Goal: Navigation & Orientation: Find specific page/section

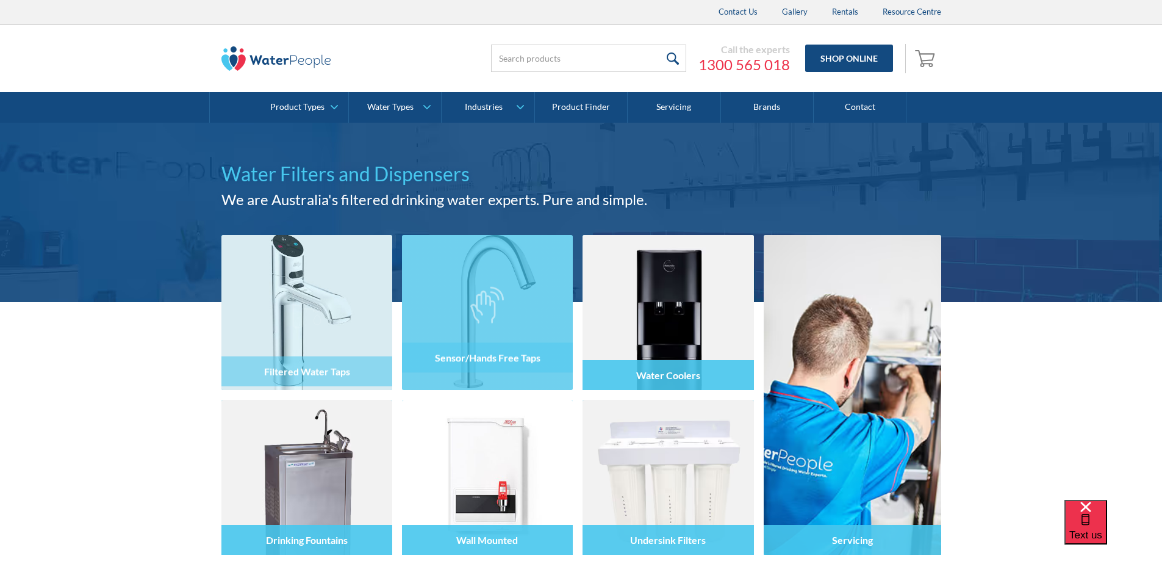
click at [446, 296] on div at bounding box center [487, 323] width 171 height 73
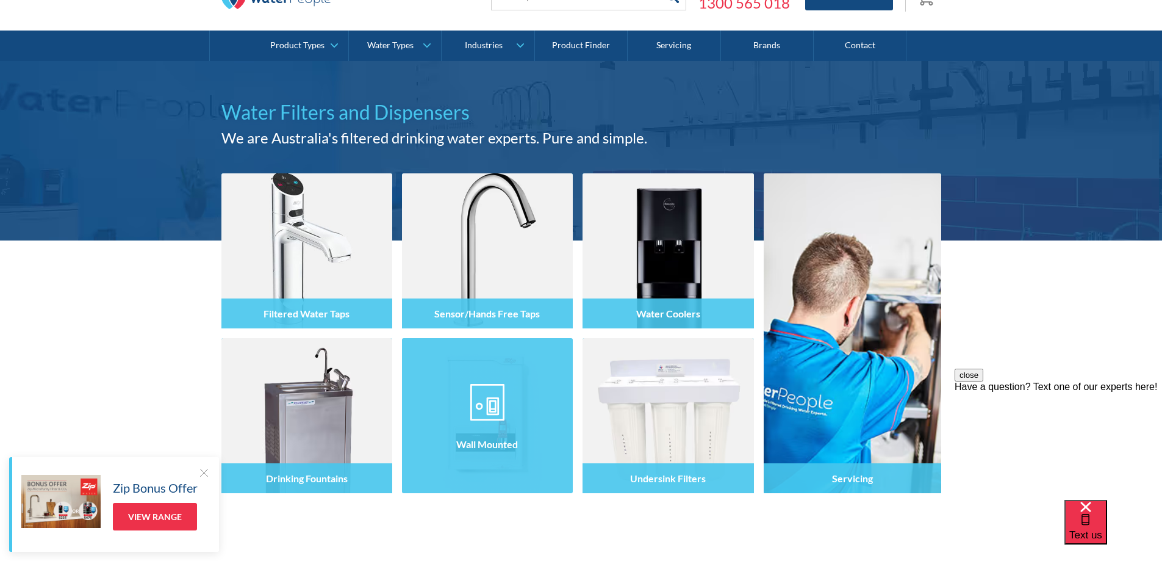
scroll to position [61, 0]
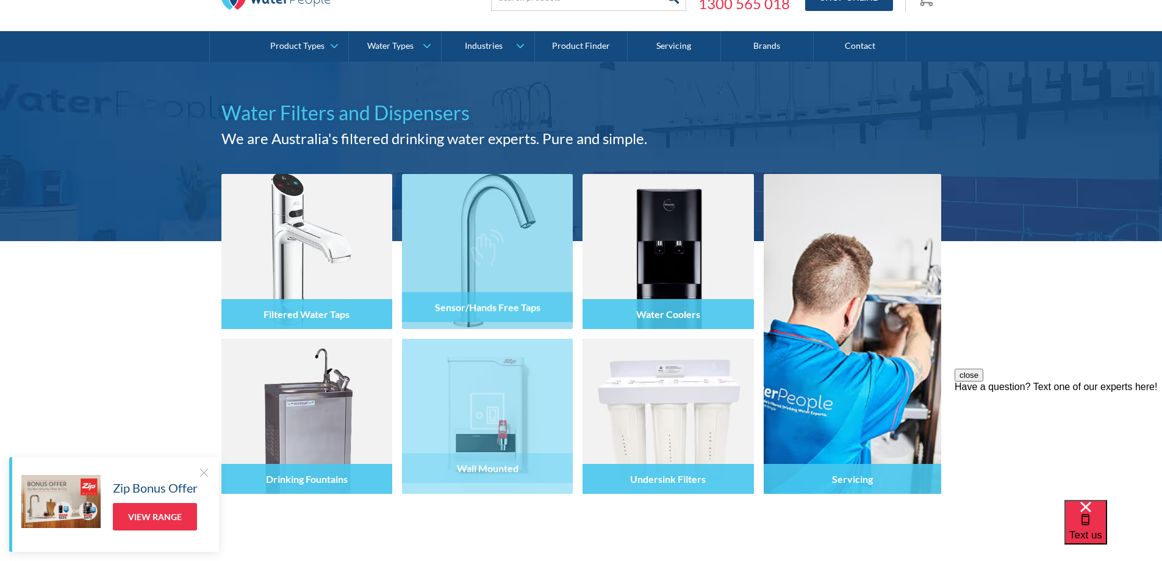
click at [475, 292] on div "Sensor/Hands Free Taps" at bounding box center [487, 307] width 171 height 30
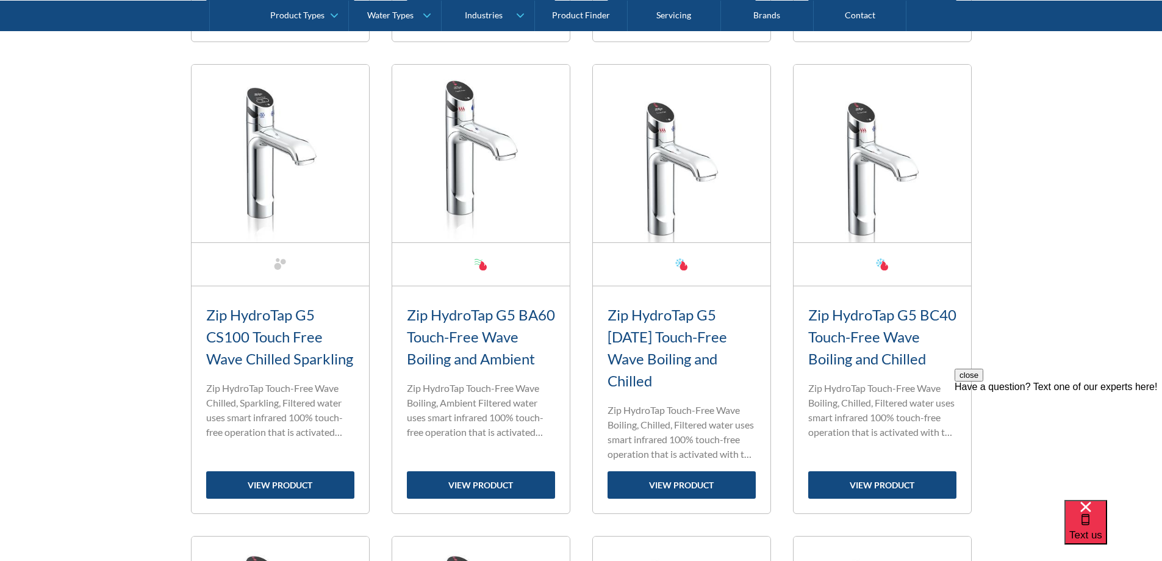
scroll to position [734, 0]
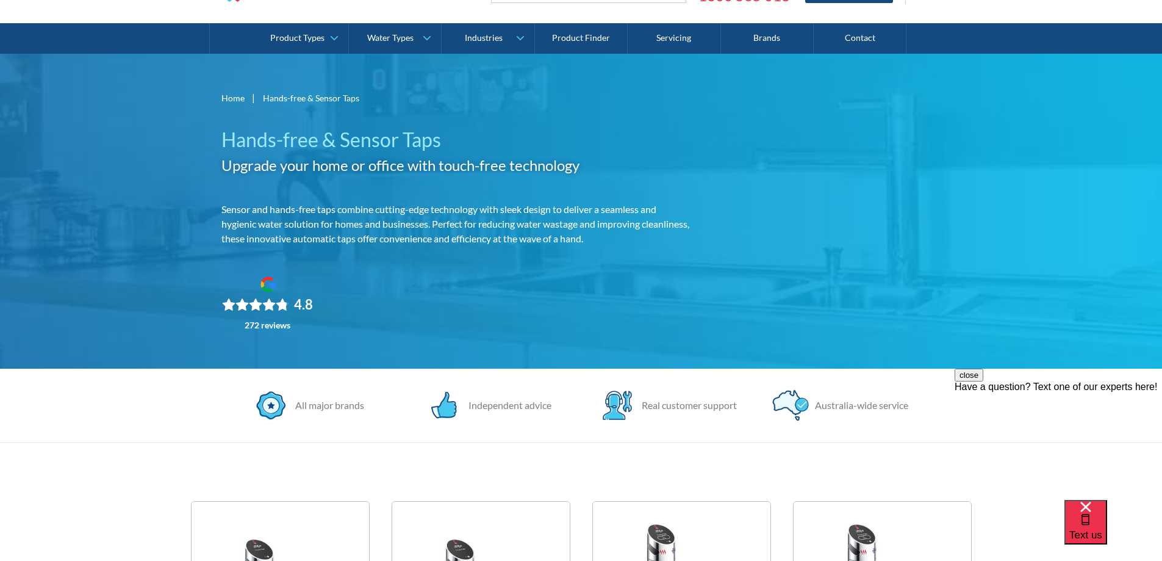
scroll to position [61, 0]
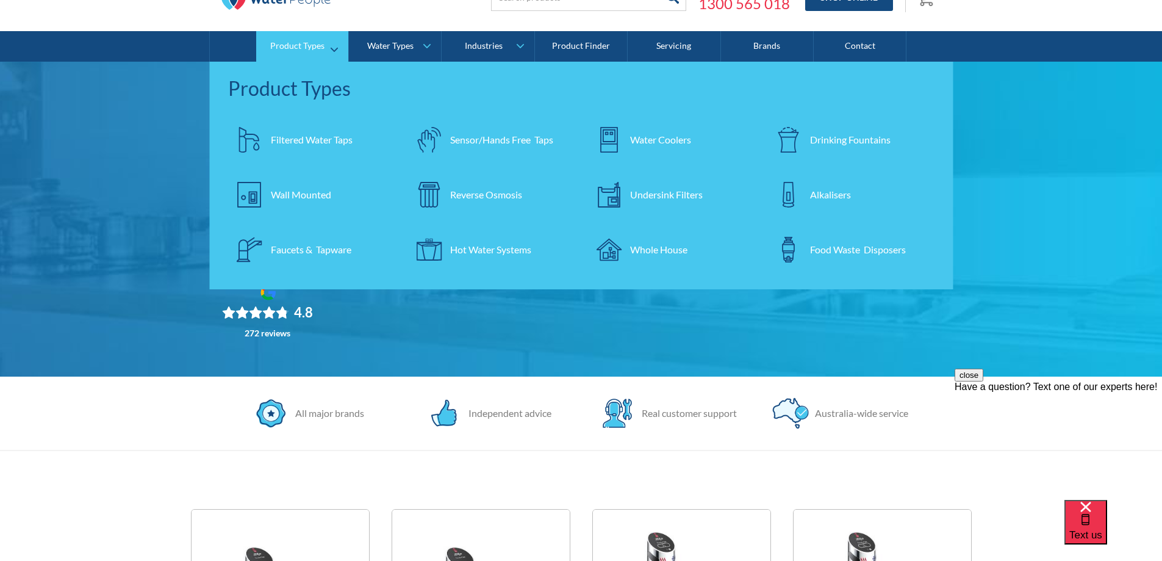
click at [317, 141] on div "Filtered Water Taps" at bounding box center [312, 139] width 82 height 15
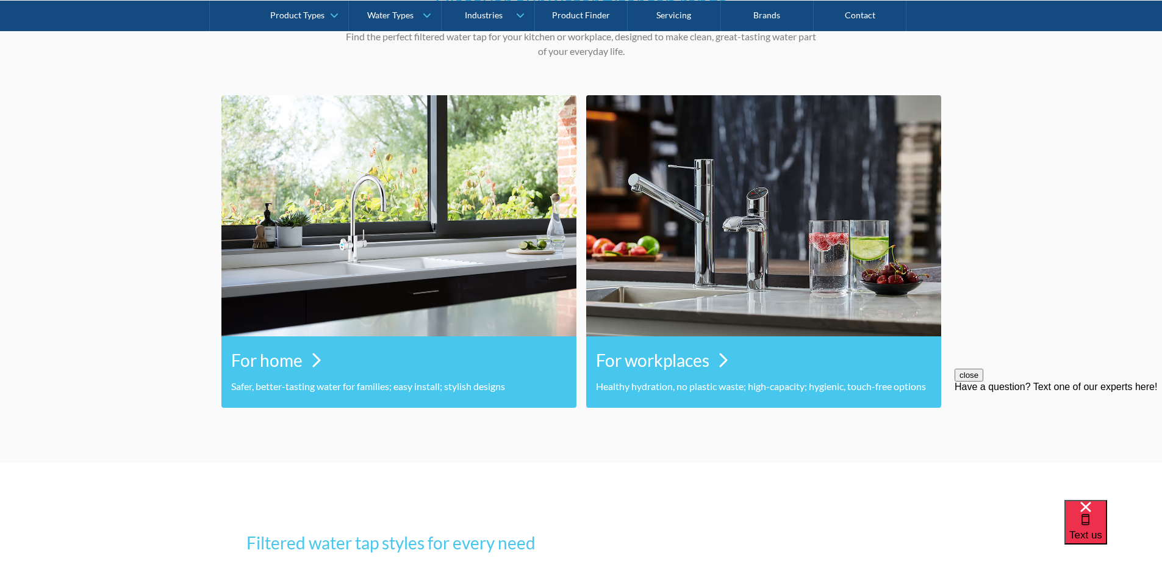
click at [279, 372] on h3 "For home" at bounding box center [266, 360] width 71 height 26
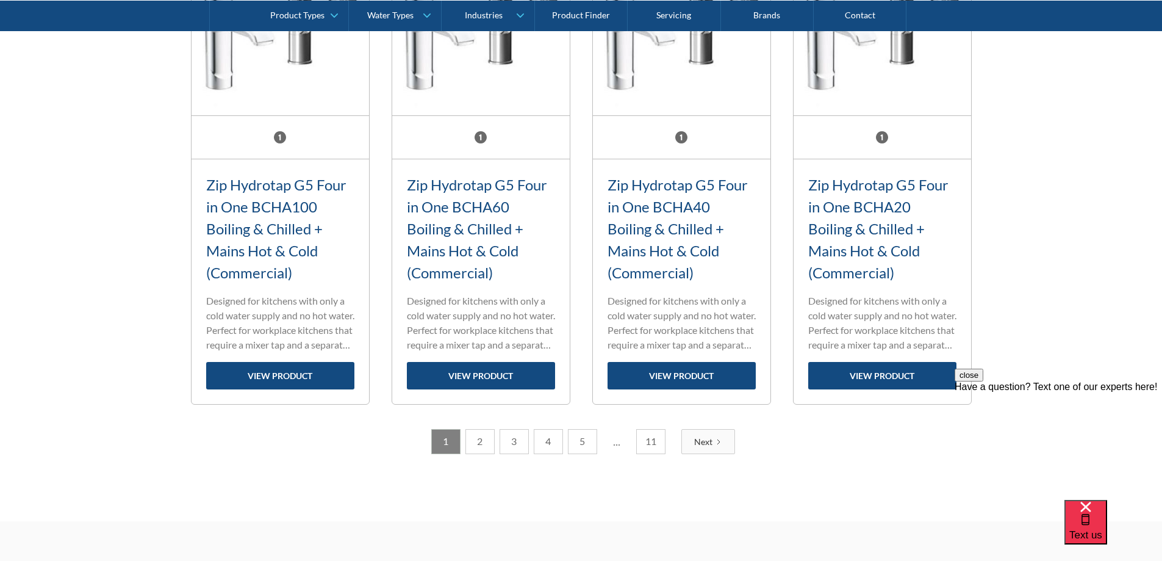
scroll to position [1708, 0]
